Goal: Find specific page/section

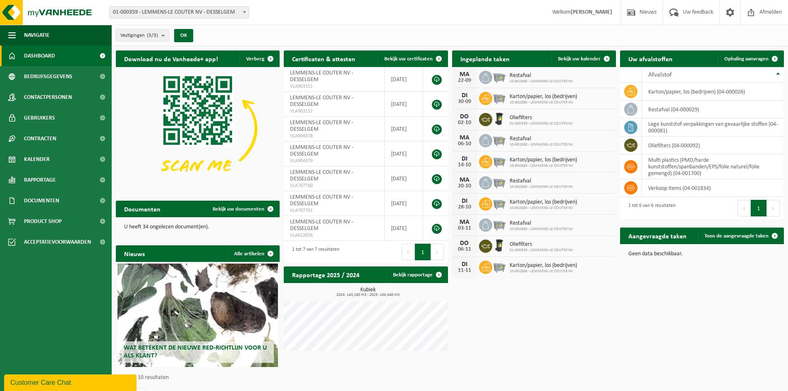
drag, startPoint x: 581, startPoint y: 54, endPoint x: 590, endPoint y: 106, distance: 52.8
click at [581, 54] on link "Bekijk uw kalender" at bounding box center [583, 58] width 64 height 17
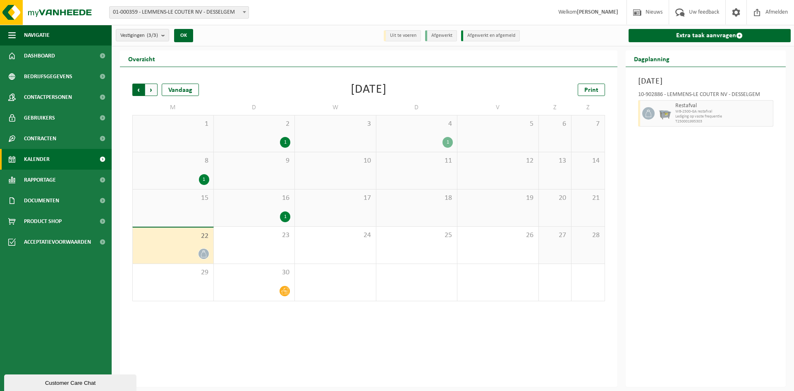
click at [156, 92] on span "Volgende" at bounding box center [151, 90] width 12 height 12
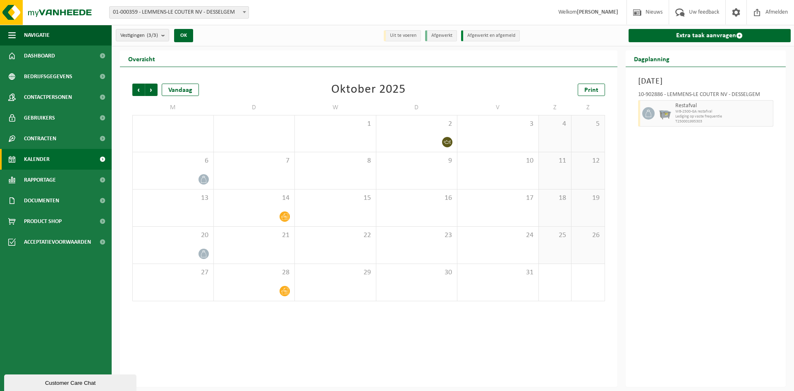
click at [46, 385] on div "Customer Care Chat" at bounding box center [70, 383] width 120 height 6
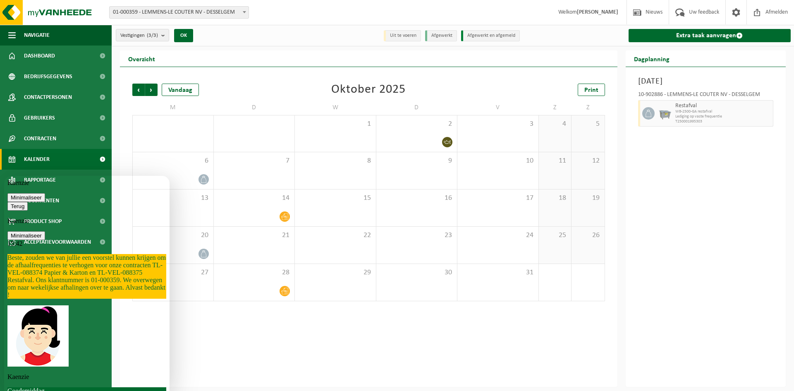
scroll to position [432, 0]
click at [279, 343] on div "Vorige Volgende Vandaag [DATE] Print M D W D V Z Z 29 30 1 2 3 4 5 6 7 8 9 10 1…" at bounding box center [369, 227] width 498 height 320
click at [433, 341] on div "Vorige Volgende Vandaag [DATE] Print M D W D V Z Z 29 30 1 2 3 4 5 6 7 8 9 10 1…" at bounding box center [369, 227] width 498 height 320
click at [769, 14] on span "Afmelden" at bounding box center [777, 12] width 26 height 24
